Goal: Task Accomplishment & Management: Use online tool/utility

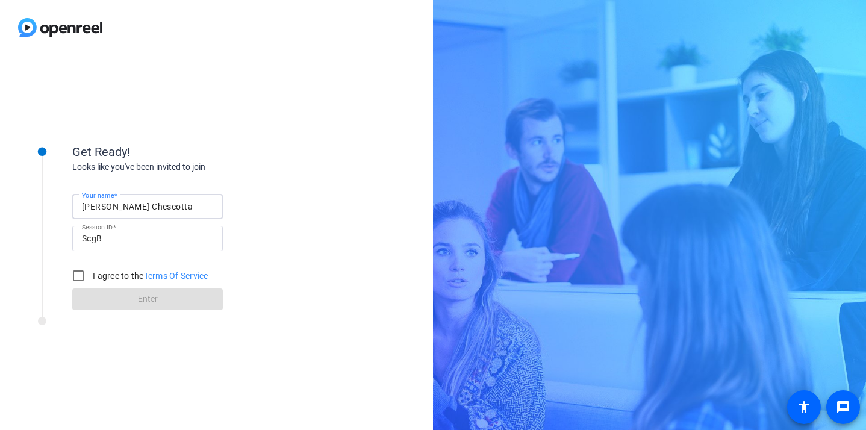
drag, startPoint x: 165, startPoint y: 208, endPoint x: 35, endPoint y: 206, distance: 130.1
click at [35, 206] on div "Get Ready! Looks like you've been invited to join Your name [PERSON_NAME] Sessi…" at bounding box center [162, 219] width 301 height 195
type input "[PERSON_NAME]"
click at [75, 279] on input "I agree to the Terms Of Service" at bounding box center [78, 276] width 24 height 24
checkbox input "true"
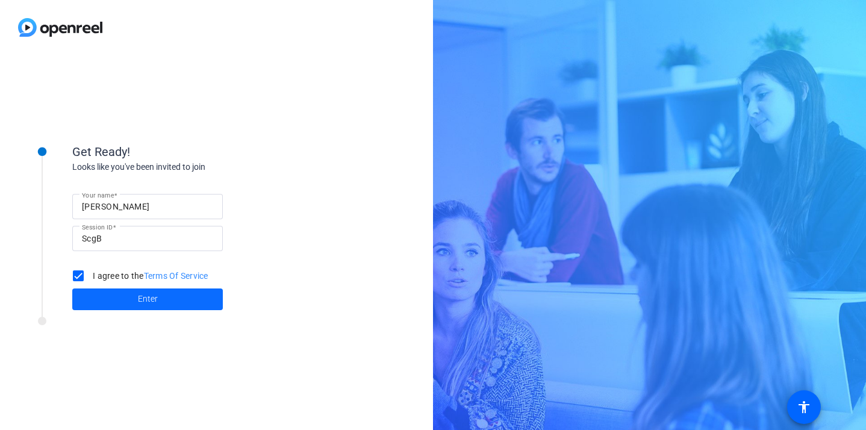
click at [151, 301] on span "Enter" at bounding box center [148, 299] width 20 height 13
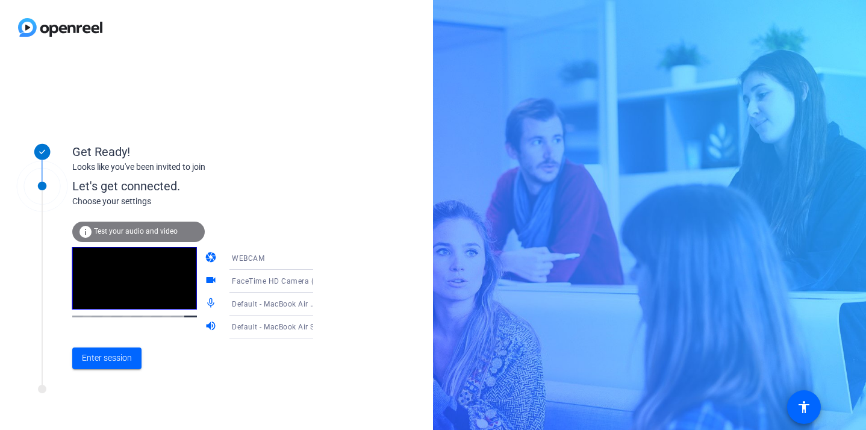
click at [318, 257] on icon at bounding box center [325, 258] width 14 height 14
click at [303, 147] on div at bounding box center [433, 215] width 866 height 430
click at [119, 356] on span "Enter session" at bounding box center [107, 358] width 50 height 13
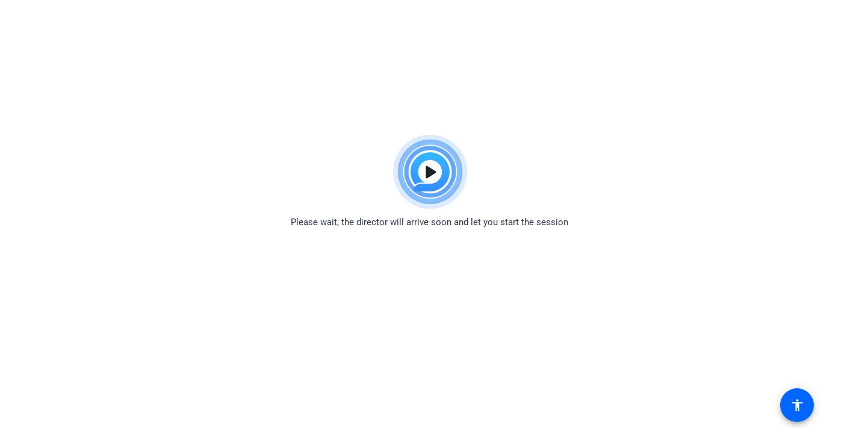
click at [592, 116] on html "Accessibility Screen-Reader Guide, Feedback, and Issue Reporting | New window P…" at bounding box center [429, 214] width 859 height 428
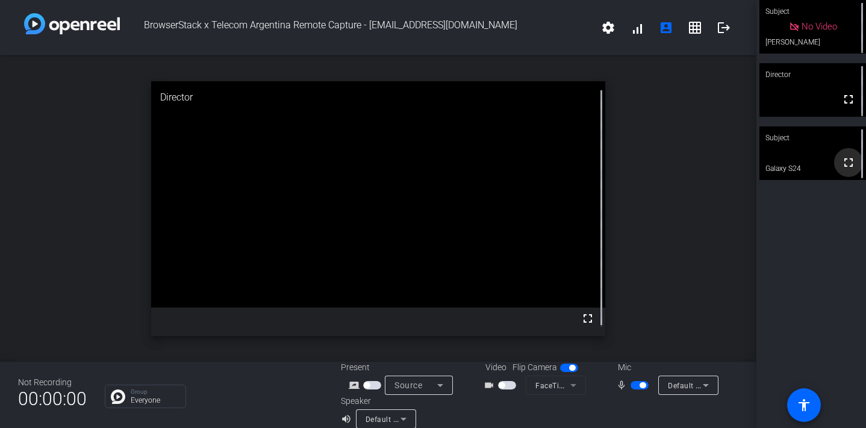
click at [841, 161] on mat-icon "fullscreen" at bounding box center [848, 162] width 14 height 14
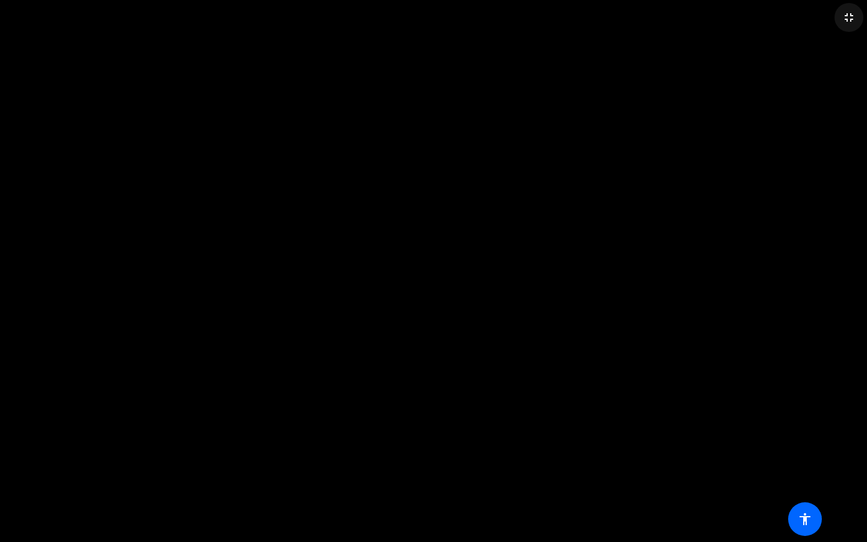
click at [849, 17] on mat-icon "fullscreen_exit" at bounding box center [849, 17] width 14 height 14
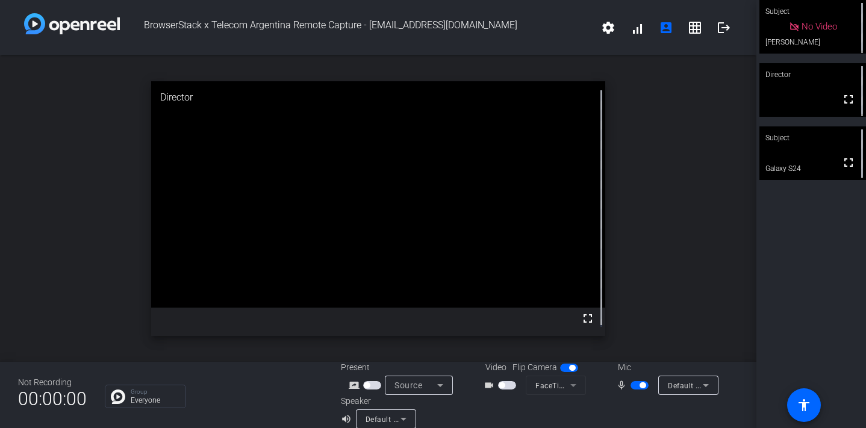
click at [640, 387] on span "button" at bounding box center [643, 385] width 6 height 6
click at [841, 165] on mat-icon "fullscreen" at bounding box center [848, 162] width 14 height 14
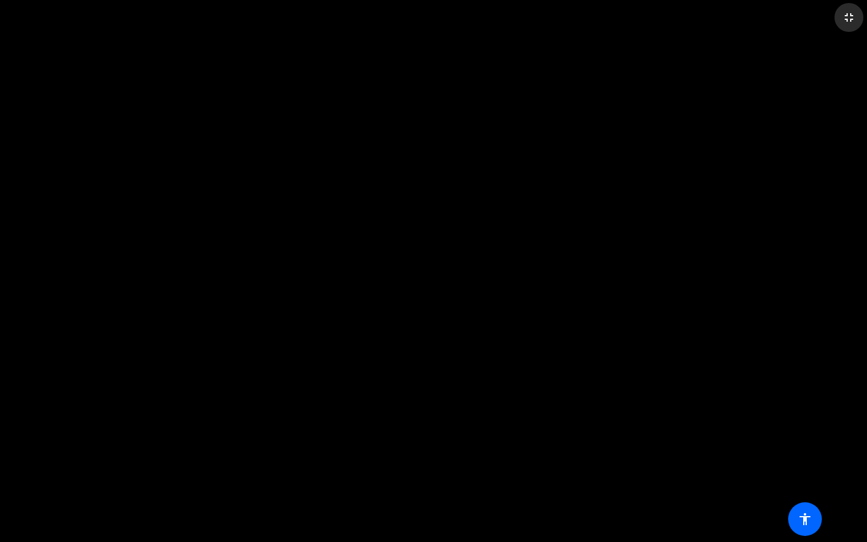
click at [847, 18] on mat-icon "fullscreen_exit" at bounding box center [849, 17] width 14 height 14
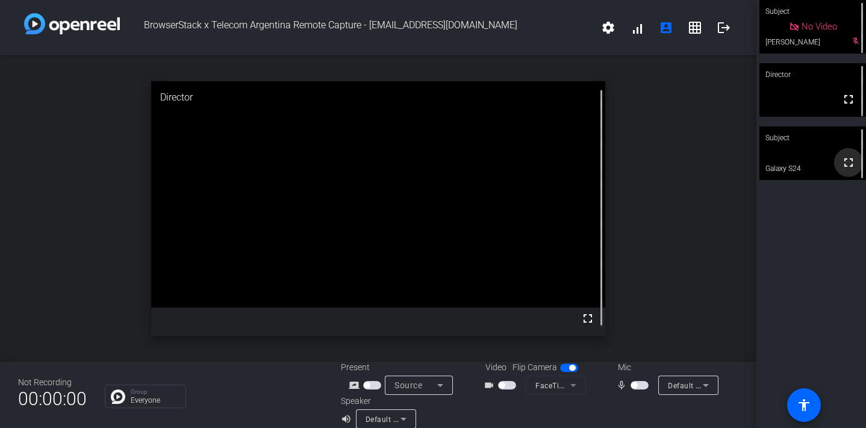
click at [841, 166] on mat-icon "fullscreen" at bounding box center [848, 162] width 14 height 14
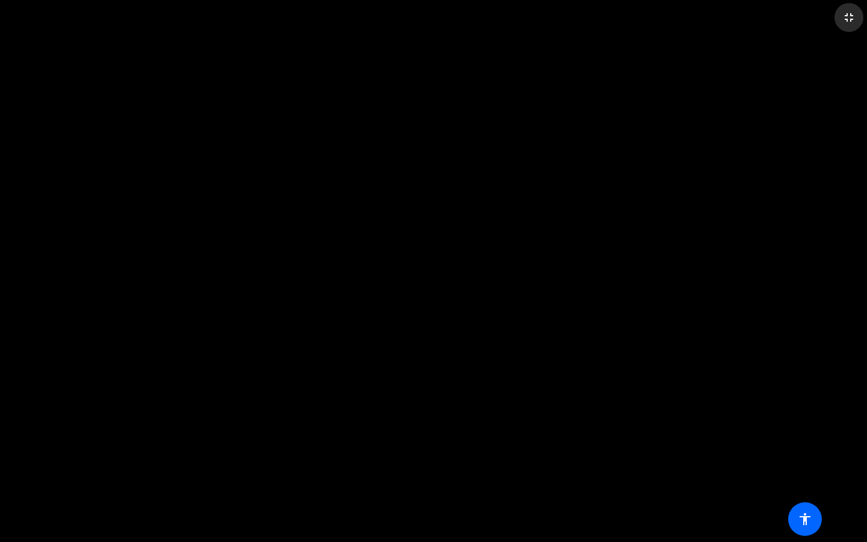
click at [848, 15] on mat-icon "fullscreen_exit" at bounding box center [849, 17] width 14 height 14
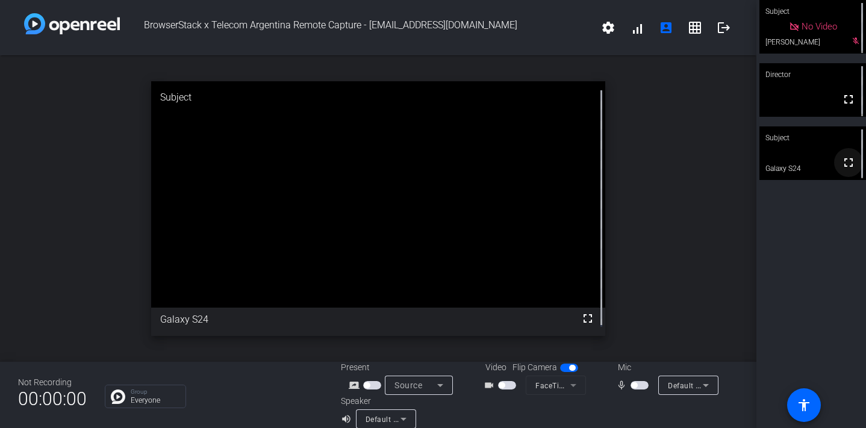
click at [841, 169] on mat-icon "fullscreen" at bounding box center [848, 162] width 14 height 14
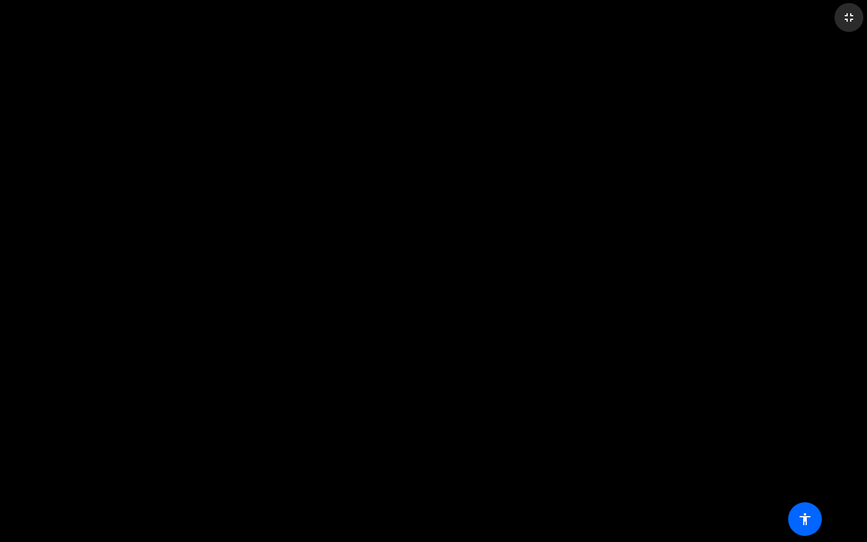
click at [846, 16] on mat-icon "fullscreen_exit" at bounding box center [849, 17] width 14 height 14
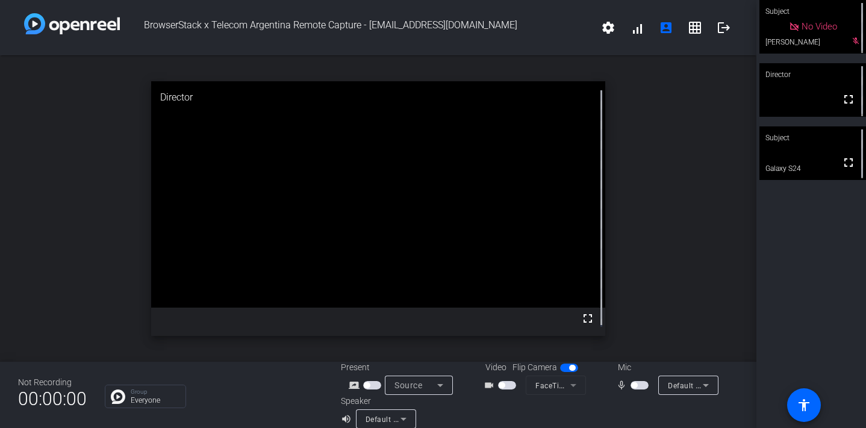
click at [631, 386] on span "button" at bounding box center [634, 385] width 6 height 6
click at [640, 385] on span "button" at bounding box center [643, 385] width 6 height 6
click at [841, 166] on mat-icon "fullscreen" at bounding box center [848, 162] width 14 height 14
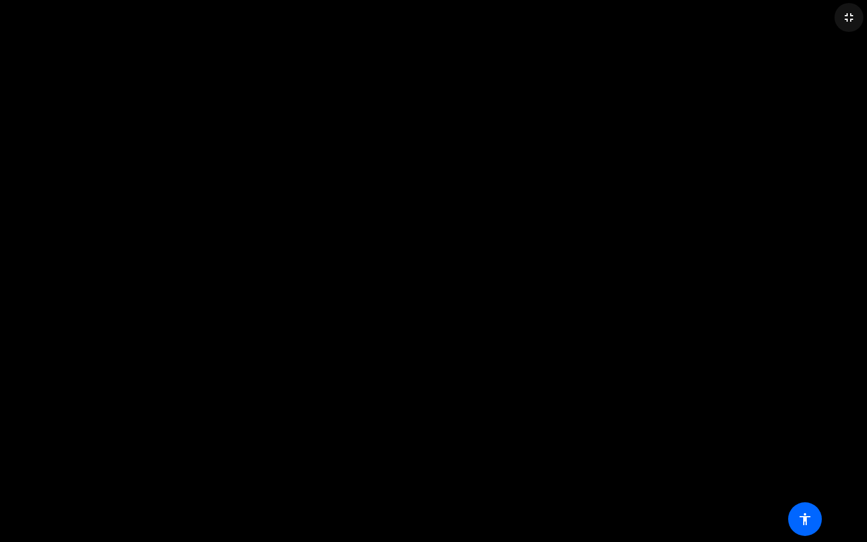
click at [850, 16] on mat-icon "fullscreen_exit" at bounding box center [849, 17] width 14 height 14
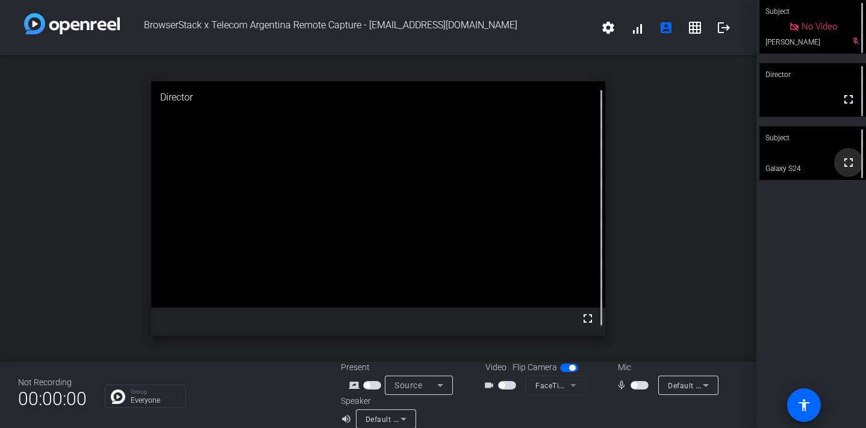
click at [843, 161] on mat-icon "fullscreen" at bounding box center [848, 162] width 14 height 14
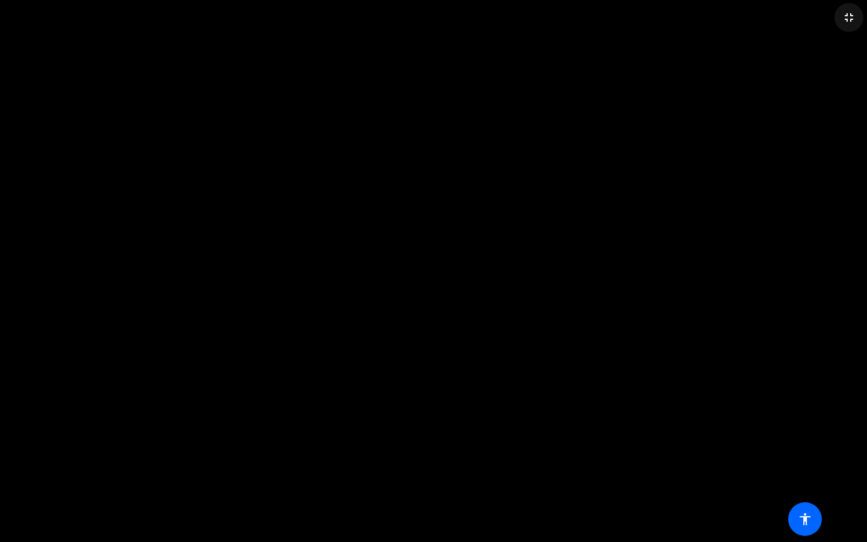
click at [848, 17] on mat-icon "fullscreen_exit" at bounding box center [849, 17] width 14 height 14
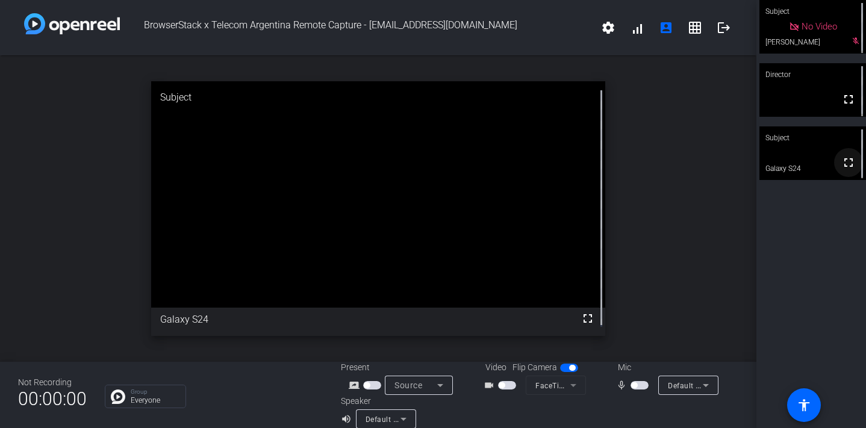
click at [846, 168] on mat-icon "fullscreen" at bounding box center [848, 162] width 14 height 14
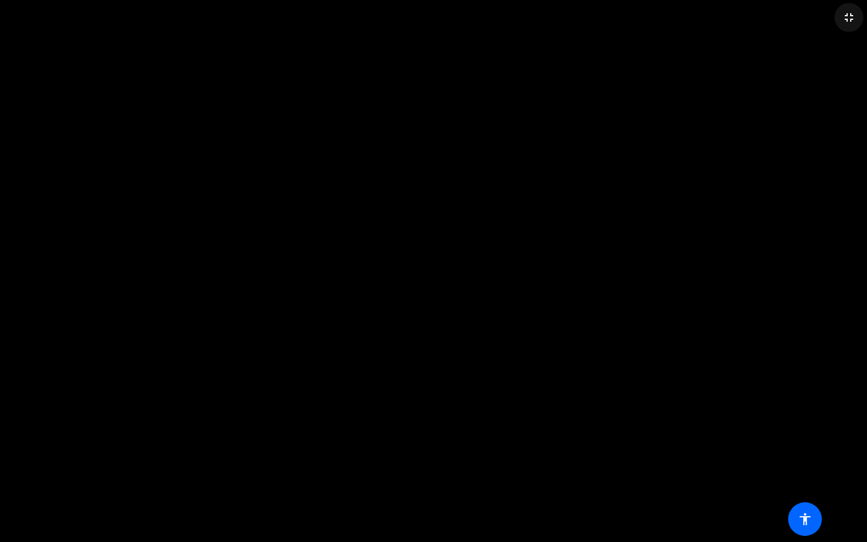
click at [835, 18] on span at bounding box center [849, 17] width 29 height 29
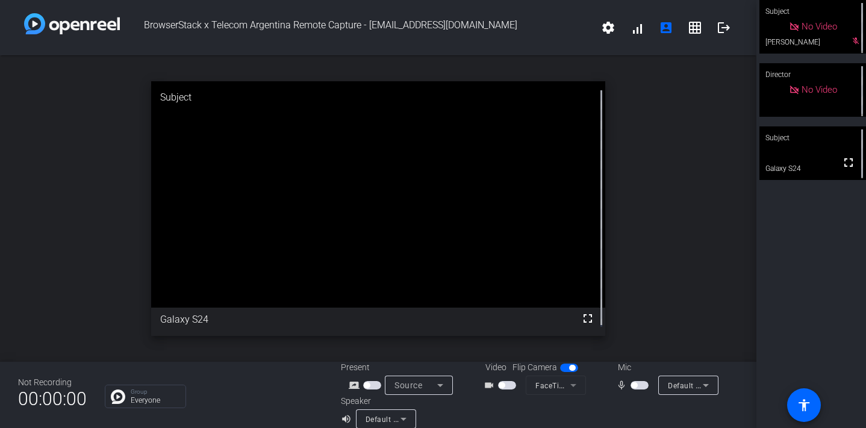
drag, startPoint x: 629, startPoint y: 387, endPoint x: 641, endPoint y: 285, distance: 102.6
click at [641, 285] on div "BrowserStack x Telecom Argentina Remote Capture - [EMAIL_ADDRESS][DOMAIN_NAME] …" at bounding box center [378, 214] width 756 height 428
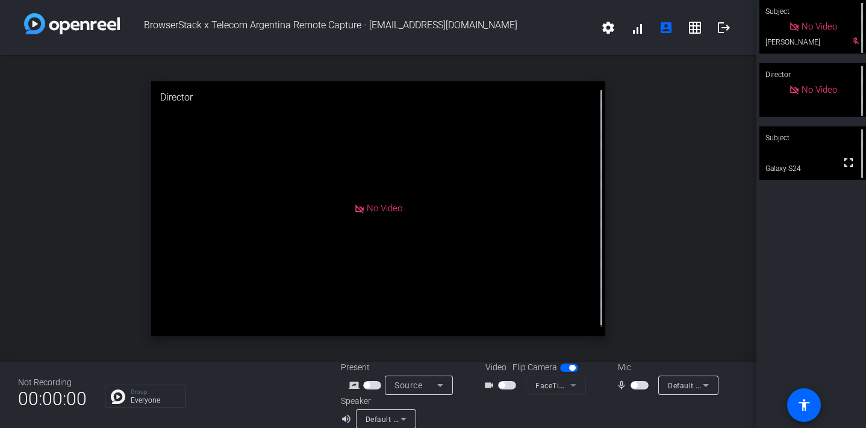
click at [817, 154] on video at bounding box center [812, 153] width 107 height 54
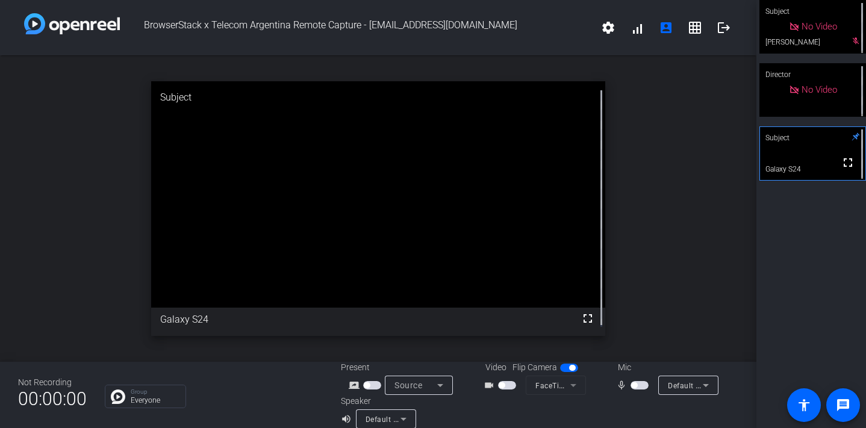
click at [653, 122] on div "open_in_new Subject fullscreen Galaxy S24" at bounding box center [378, 208] width 756 height 307
click at [631, 385] on span "button" at bounding box center [634, 385] width 6 height 6
click at [640, 385] on span "button" at bounding box center [643, 385] width 6 height 6
click at [631, 385] on span "button" at bounding box center [634, 385] width 6 height 6
click at [640, 387] on span "button" at bounding box center [643, 385] width 6 height 6
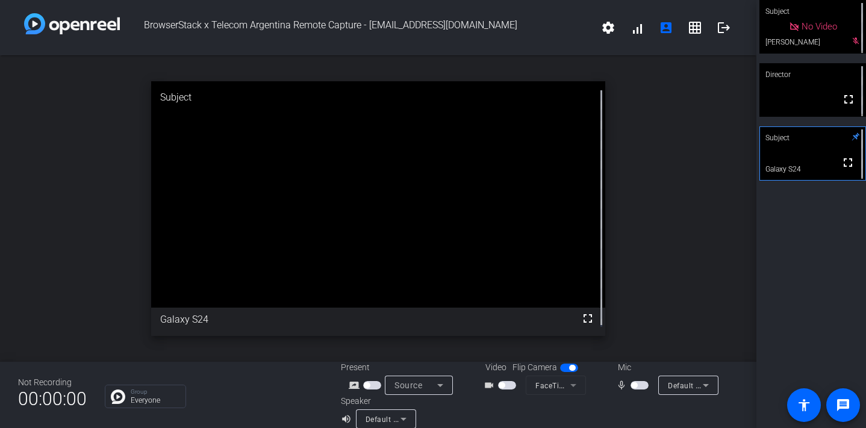
click at [634, 385] on span "button" at bounding box center [640, 385] width 18 height 8
